Goal: Book appointment/travel/reservation

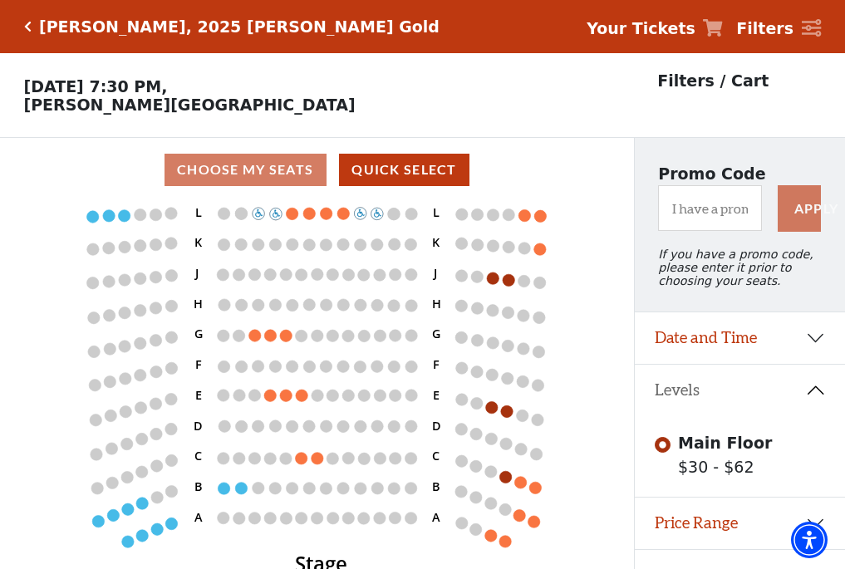
scroll to position [34, 0]
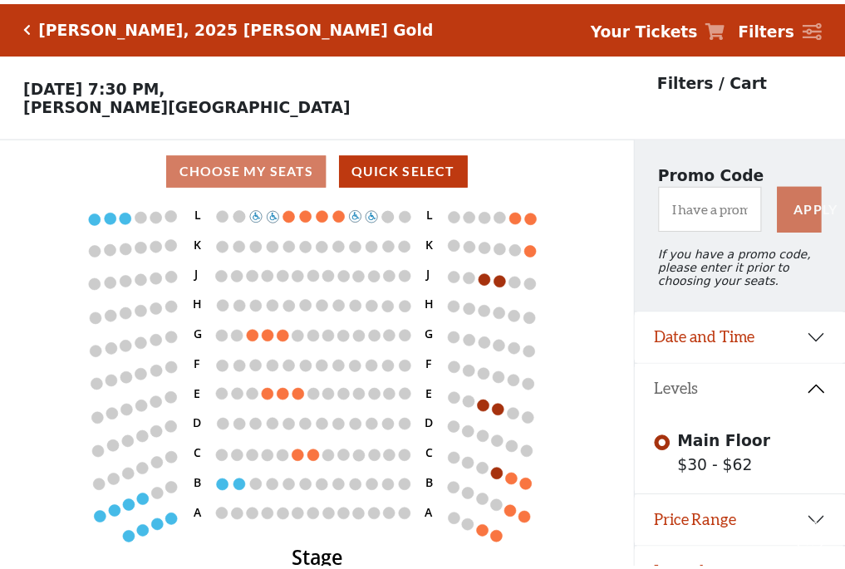
scroll to position [34, 0]
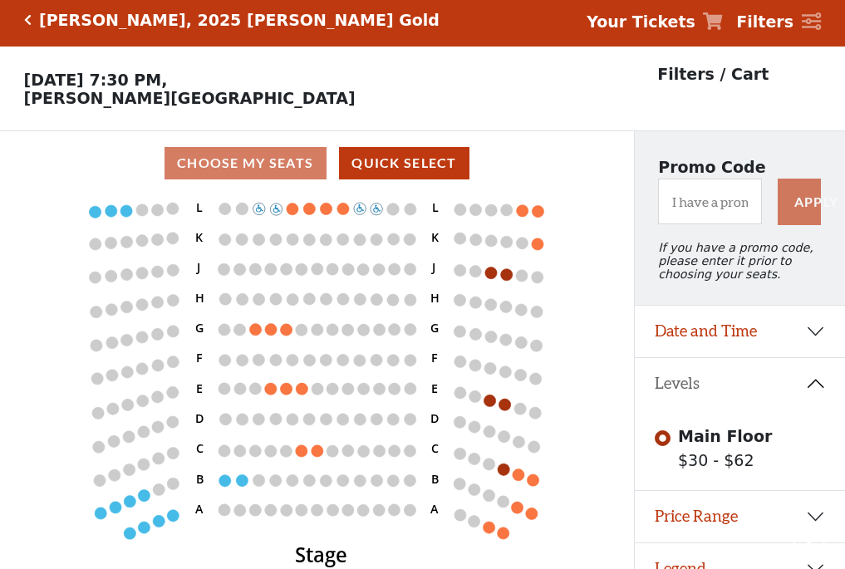
scroll to position [34, 0]
